Goal: Transaction & Acquisition: Purchase product/service

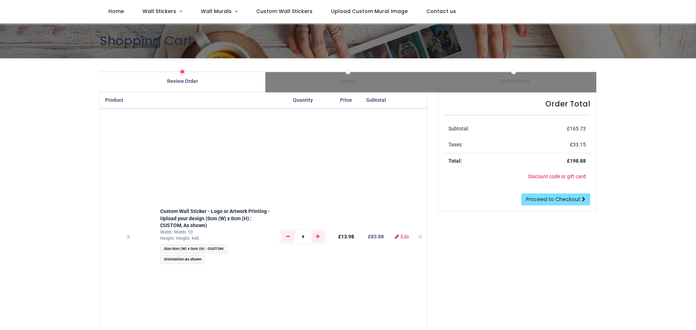
scroll to position [9, 0]
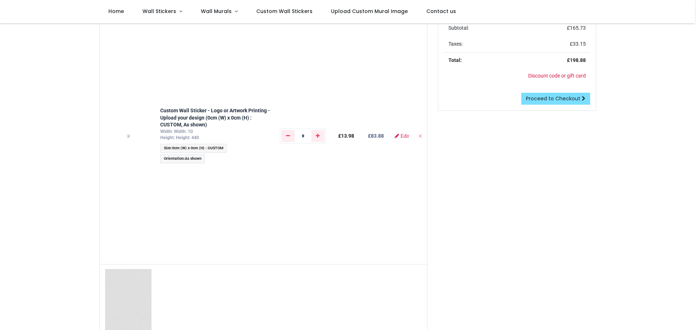
scroll to position [118, 0]
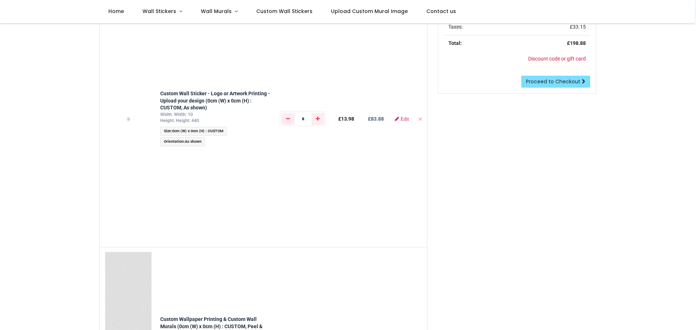
click at [429, 159] on div "Product Quantity Price Subtotal Custom Wall Sticker - Logo or Artwork Printing …" at bounding box center [263, 325] width 338 height 700
click at [449, 190] on div "Order Total Subtotal: £ 165.73 Taxes: £ 33.15 Total: £ 198.88 Discount code or …" at bounding box center [517, 325] width 169 height 700
click at [455, 208] on div "Order Total Subtotal: £ 165.73 Taxes: £ 33.15 Total: £ 198.88 Discount code or …" at bounding box center [517, 325] width 169 height 700
click at [466, 221] on div "Order Total Subtotal: £ 165.73 Taxes: £ 33.15 Total: £ 198.88 Discount code or …" at bounding box center [517, 325] width 169 height 700
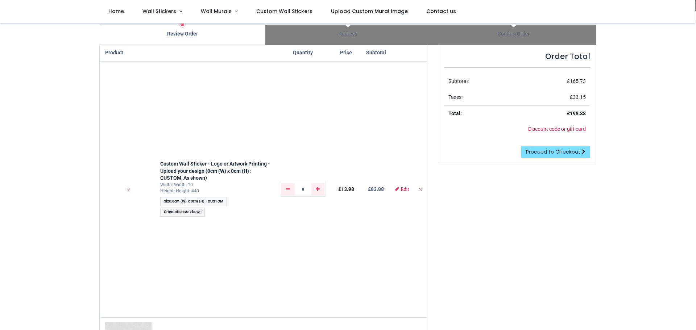
scroll to position [45, 0]
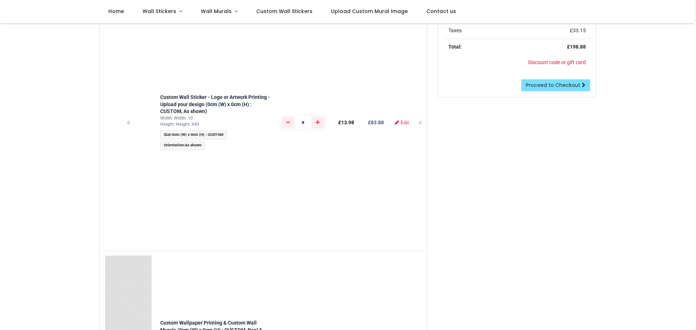
scroll to position [109, 0]
